Goal: Check status: Check status

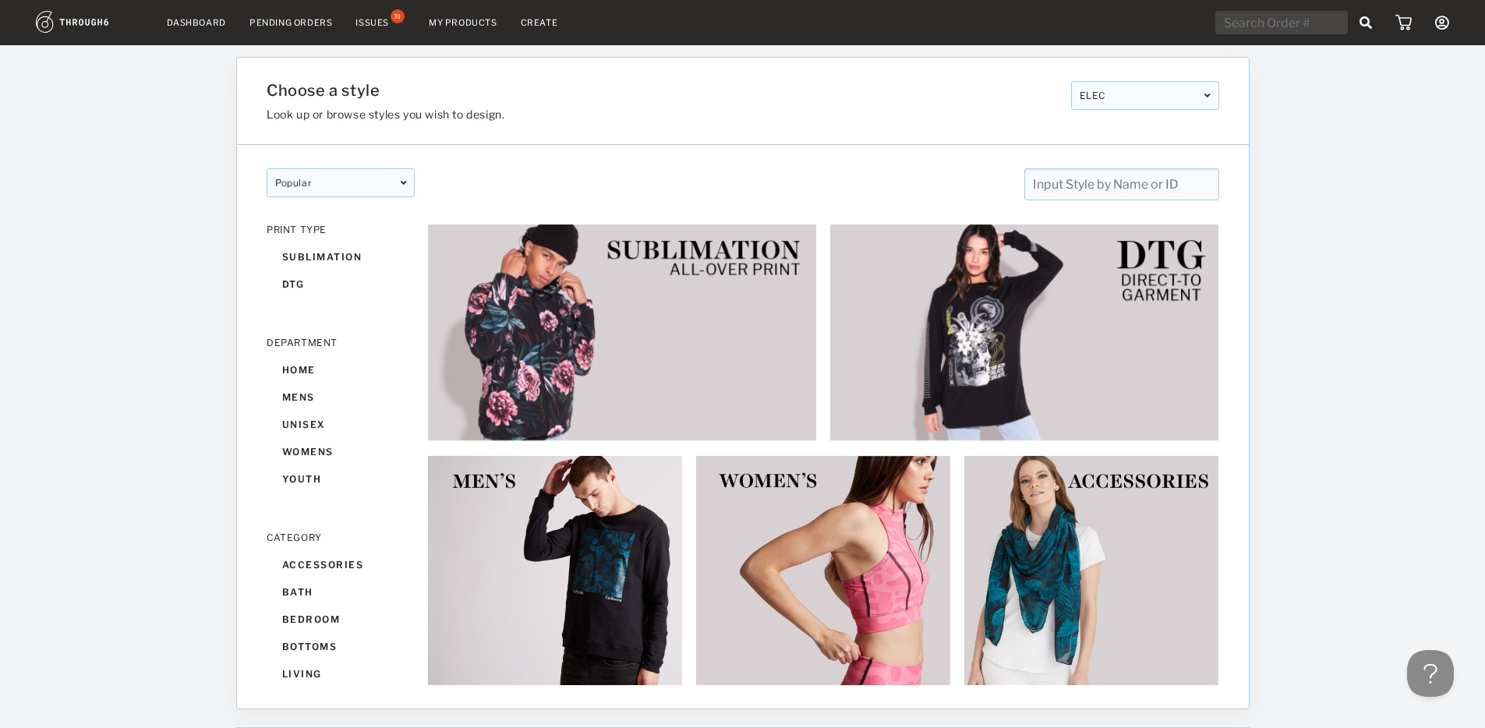
click at [1298, 28] on input "text" at bounding box center [1281, 22] width 132 height 23
paste input "522630"
type input "522630"
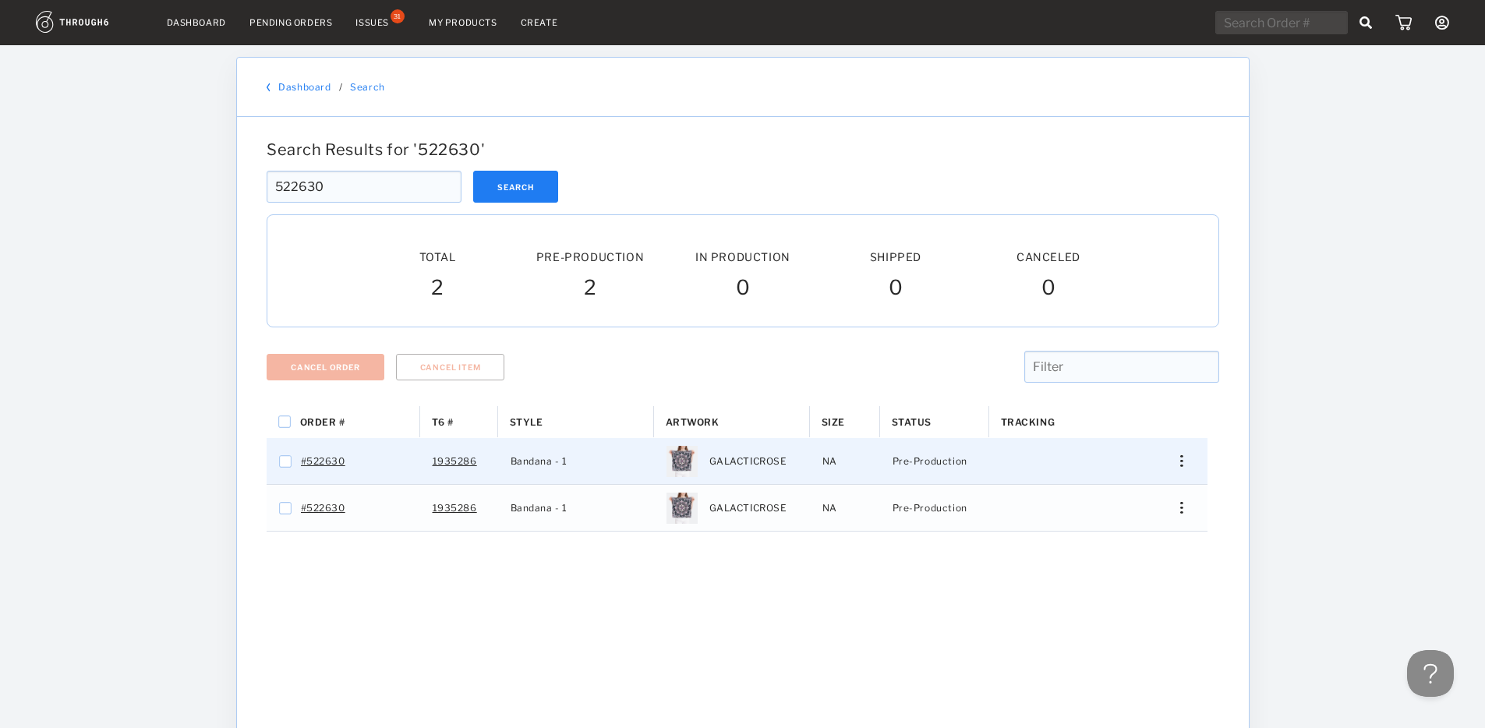
click at [1185, 459] on div "Press SPACE to select this row." at bounding box center [1175, 461] width 37 height 12
click at [1119, 648] on span "Cancel Item" at bounding box center [1106, 642] width 58 height 20
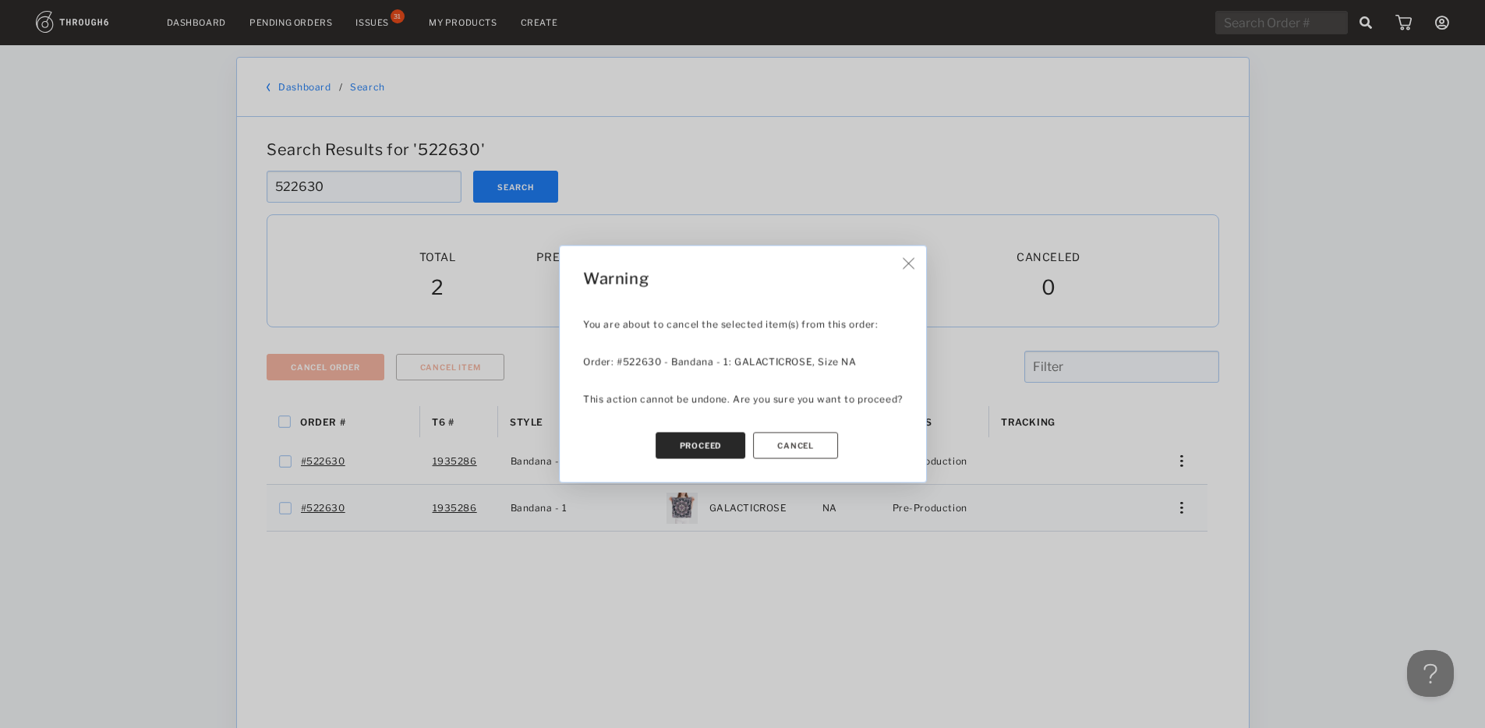
click at [694, 443] on button "Proceed" at bounding box center [700, 446] width 90 height 26
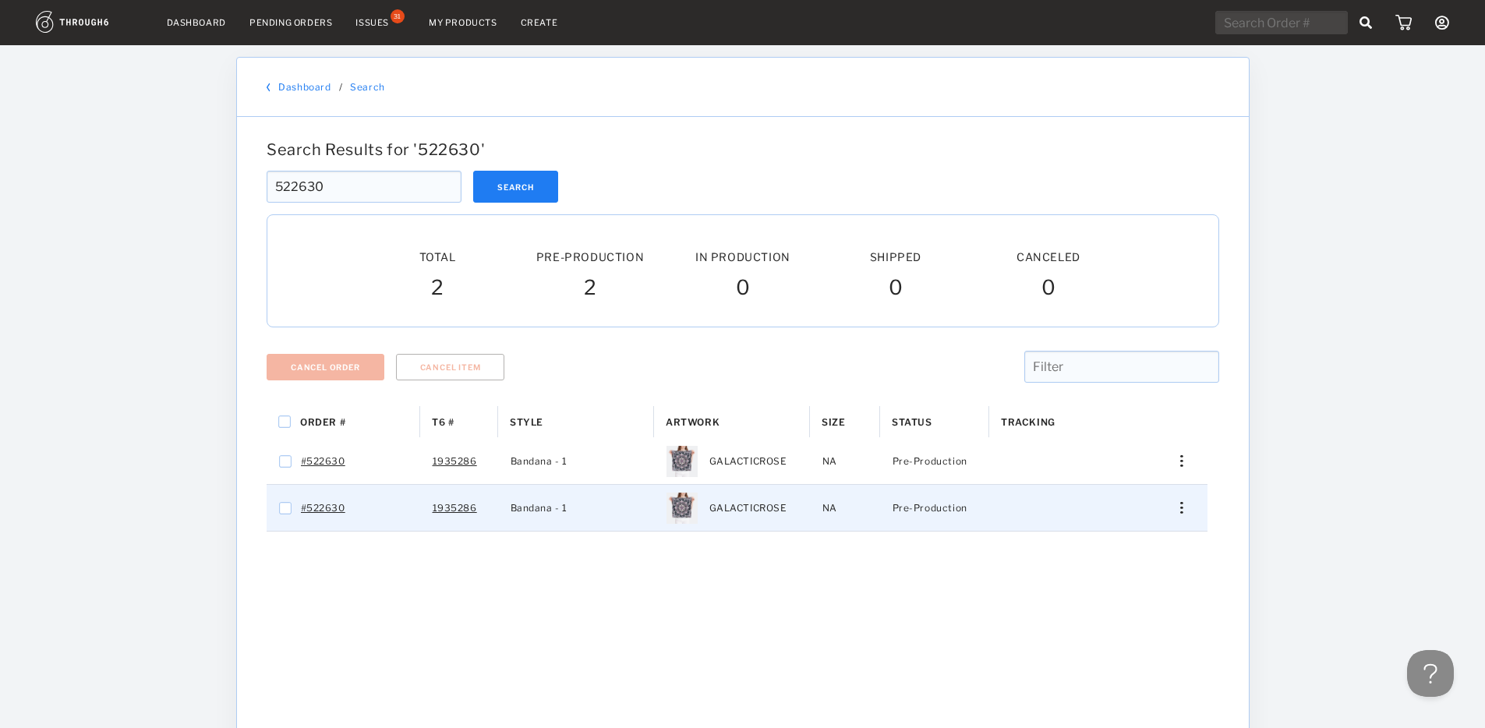
click at [1185, 505] on div "Press SPACE to select this row." at bounding box center [1175, 508] width 37 height 12
click at [1092, 685] on span "Cancel Item" at bounding box center [1106, 689] width 58 height 20
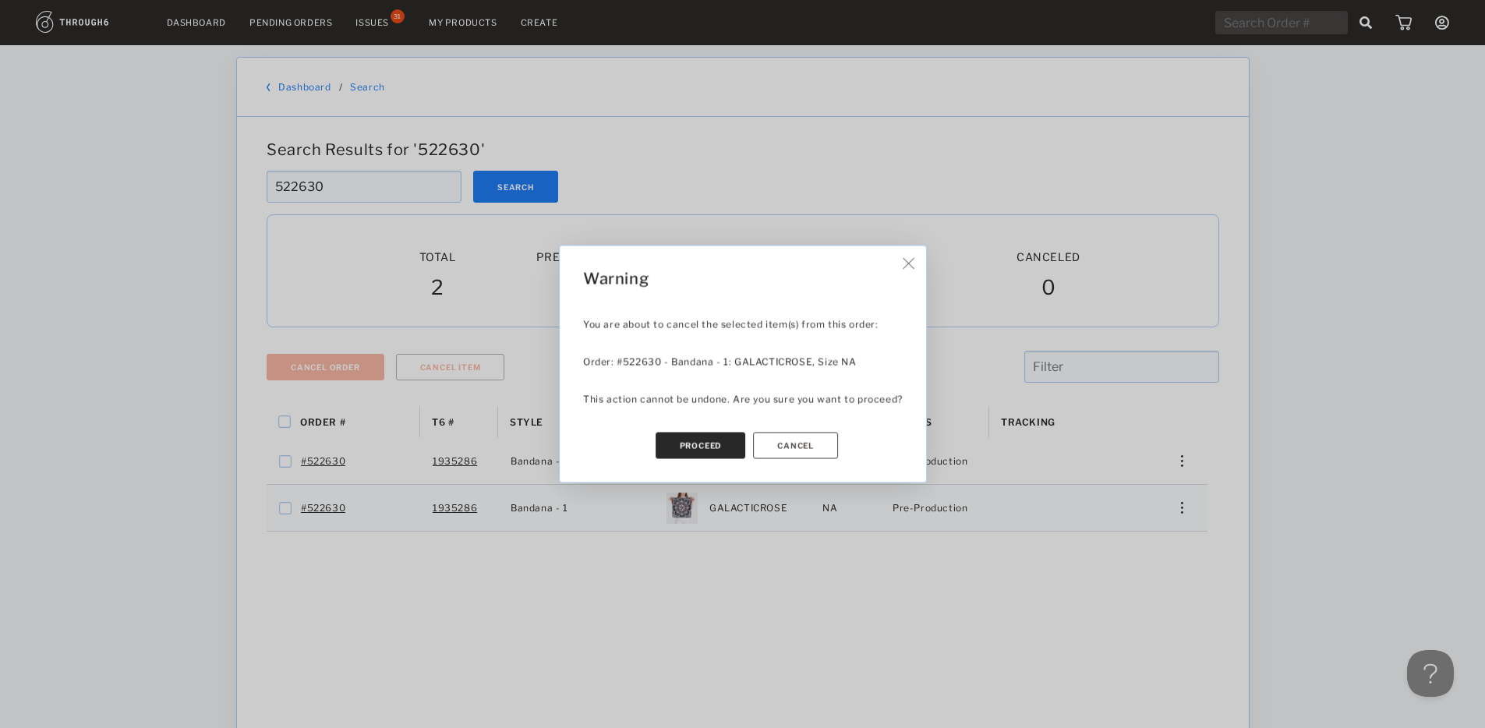
click at [714, 458] on button "Proceed" at bounding box center [700, 446] width 90 height 26
